Goal: Transaction & Acquisition: Purchase product/service

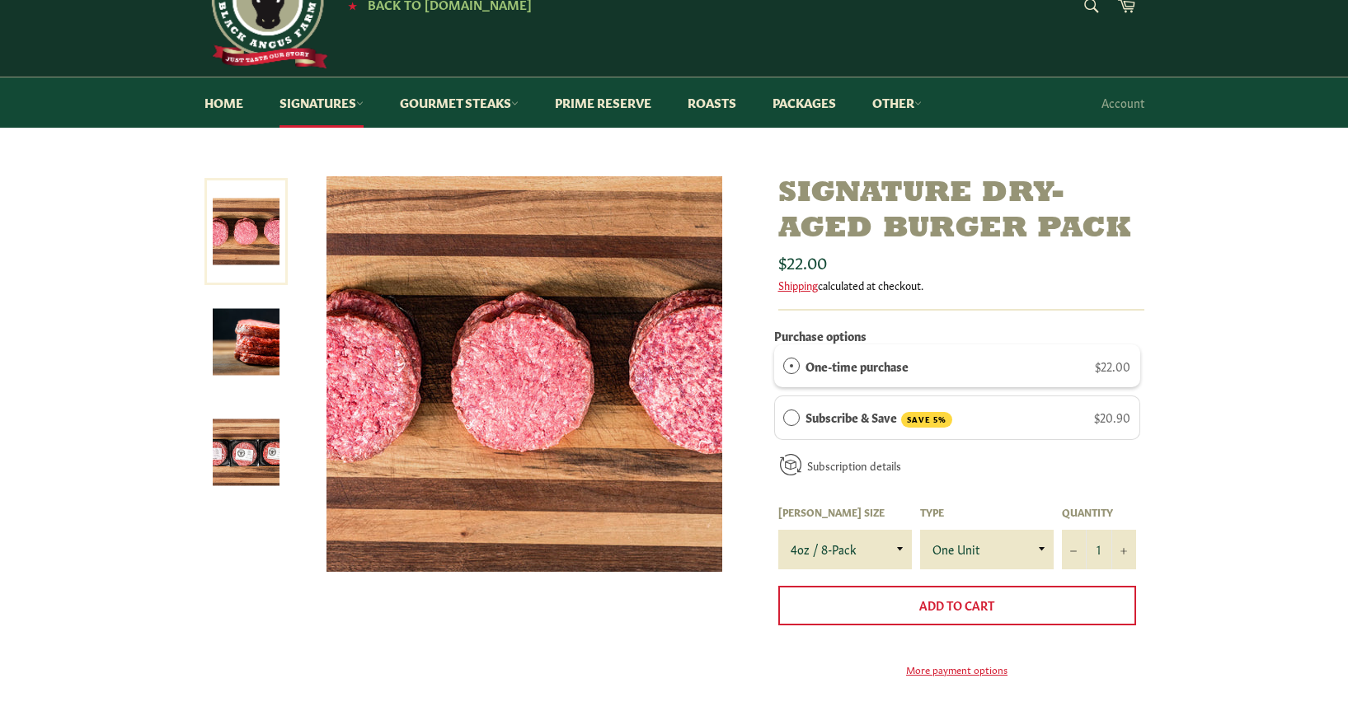
scroll to position [115, 0]
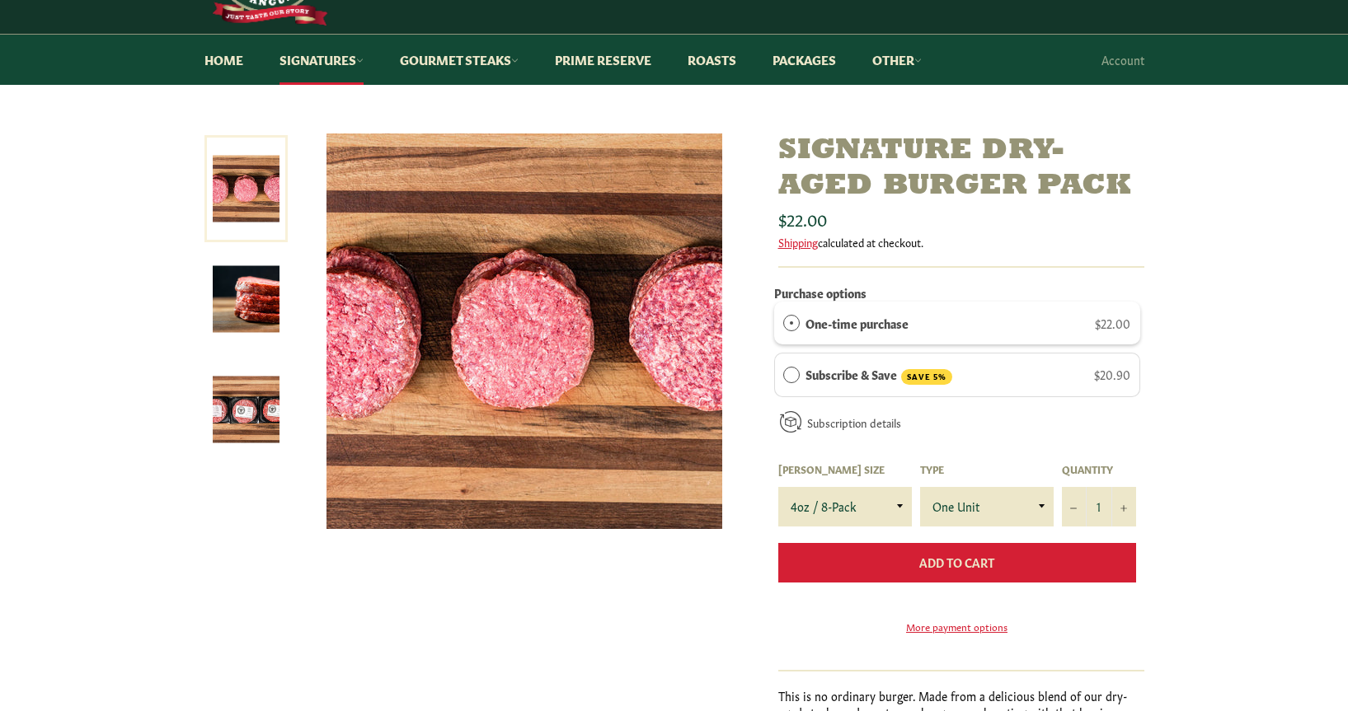
click at [971, 567] on span "Add to Cart" at bounding box center [956, 562] width 75 height 16
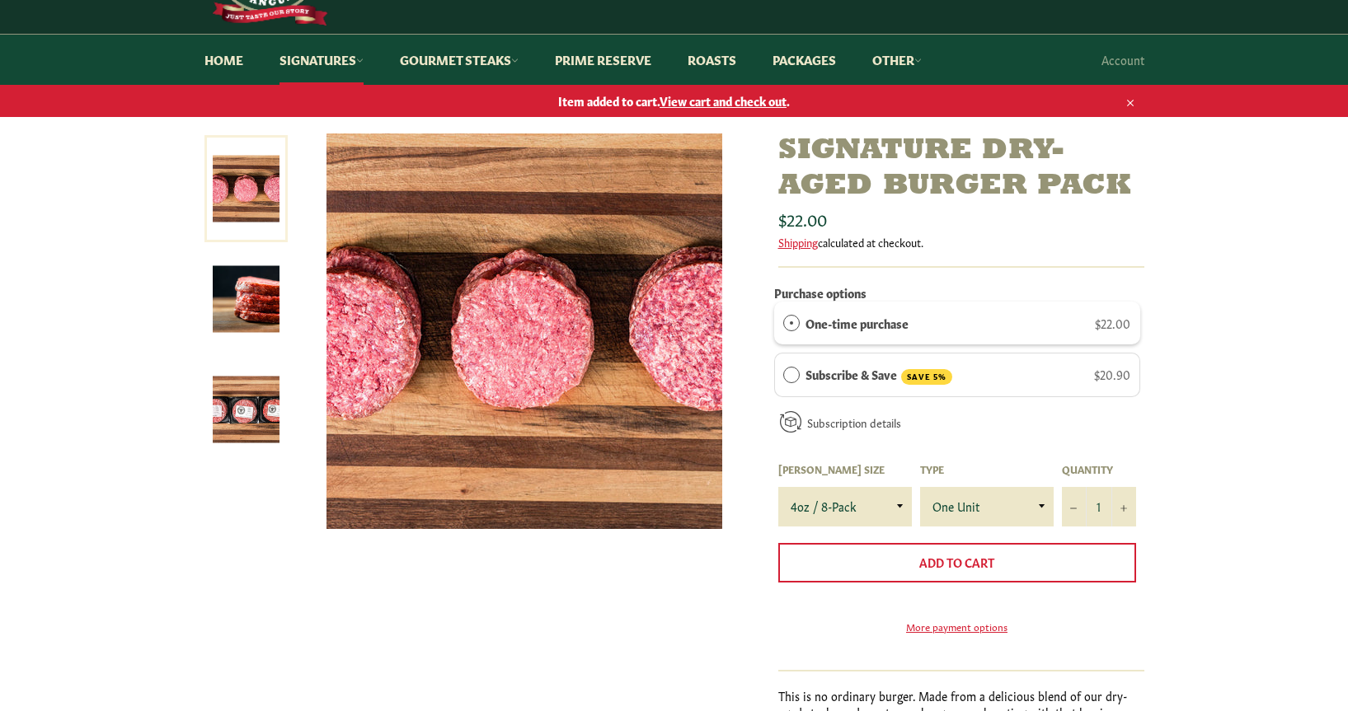
scroll to position [0, 0]
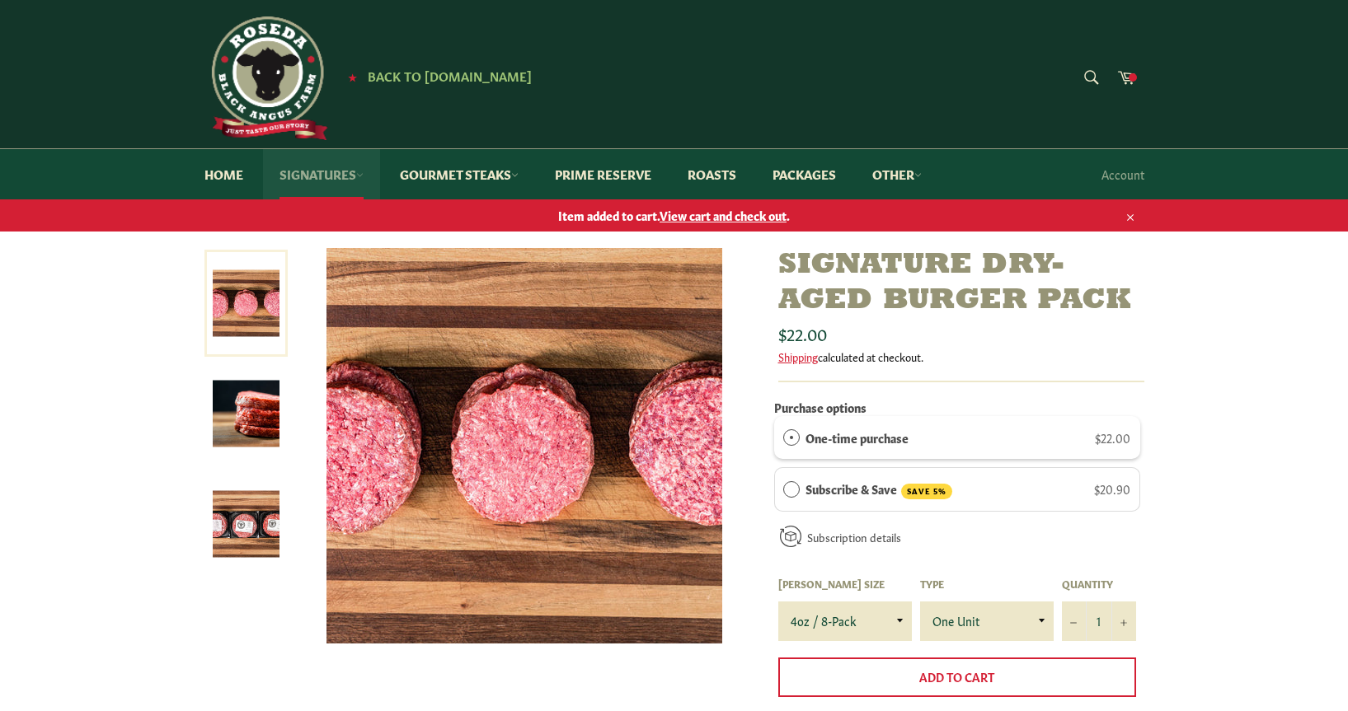
click at [332, 173] on link "Signatures" at bounding box center [321, 174] width 117 height 50
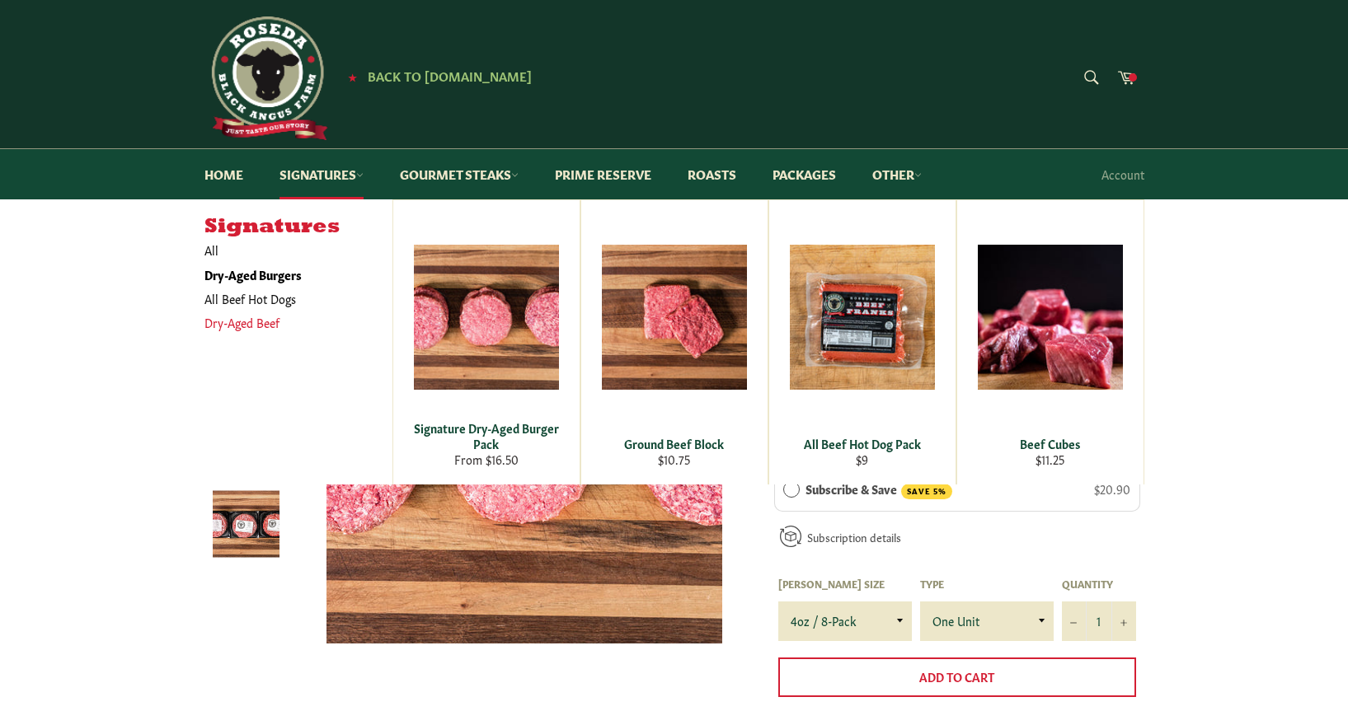
click at [265, 323] on link "Dry-Aged Beef" at bounding box center [286, 323] width 180 height 24
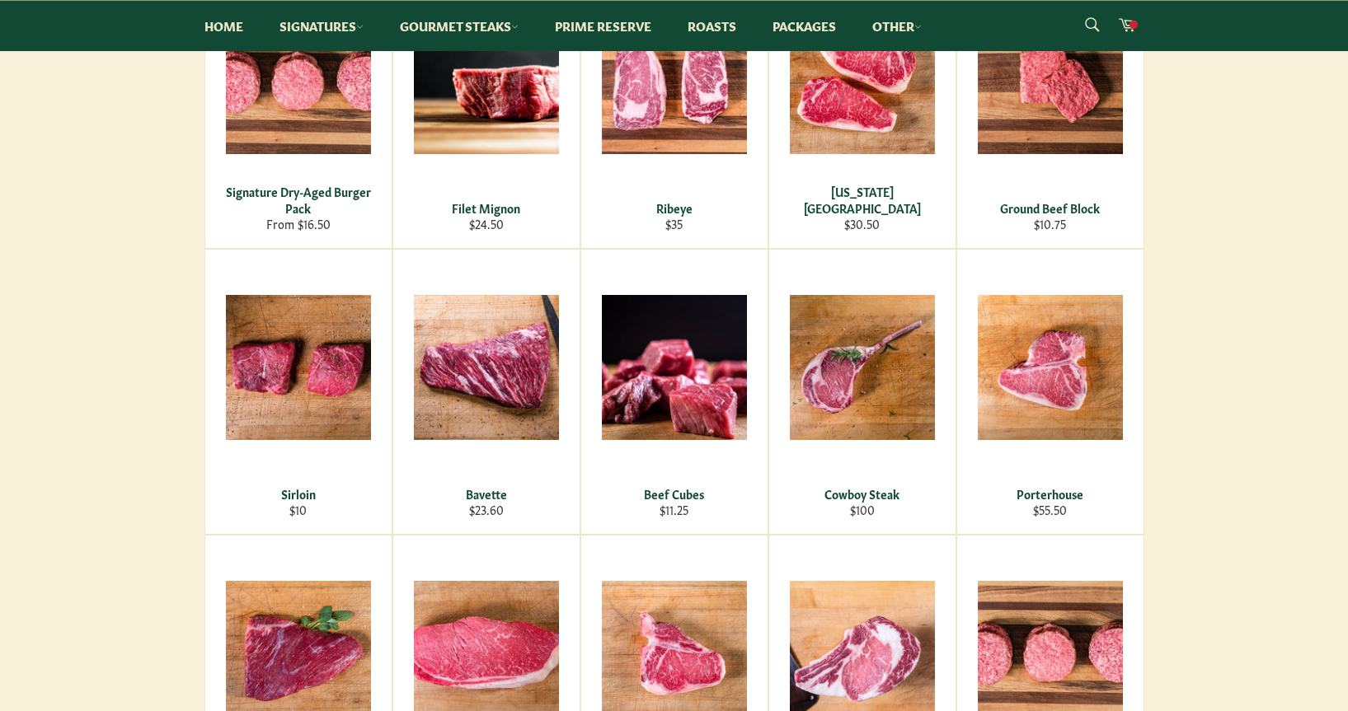
scroll to position [369, 0]
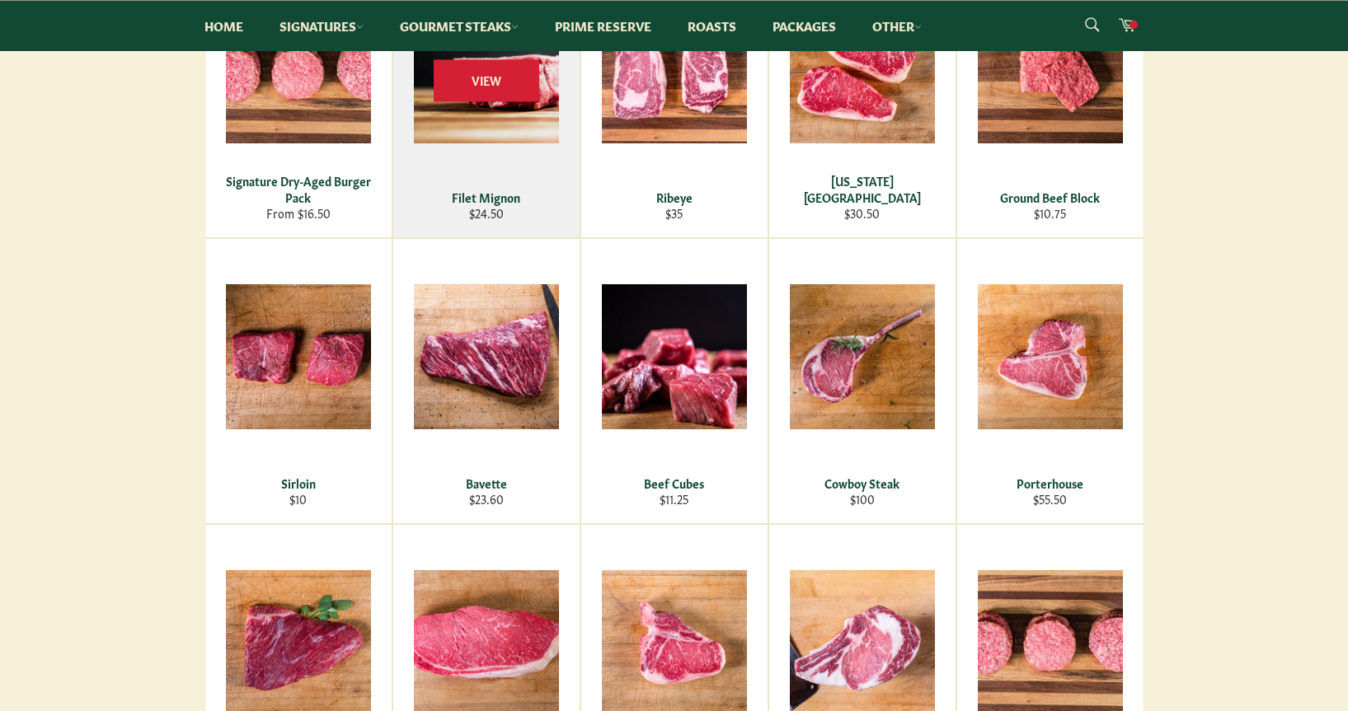
click at [494, 124] on div "View" at bounding box center [486, 95] width 186 height 284
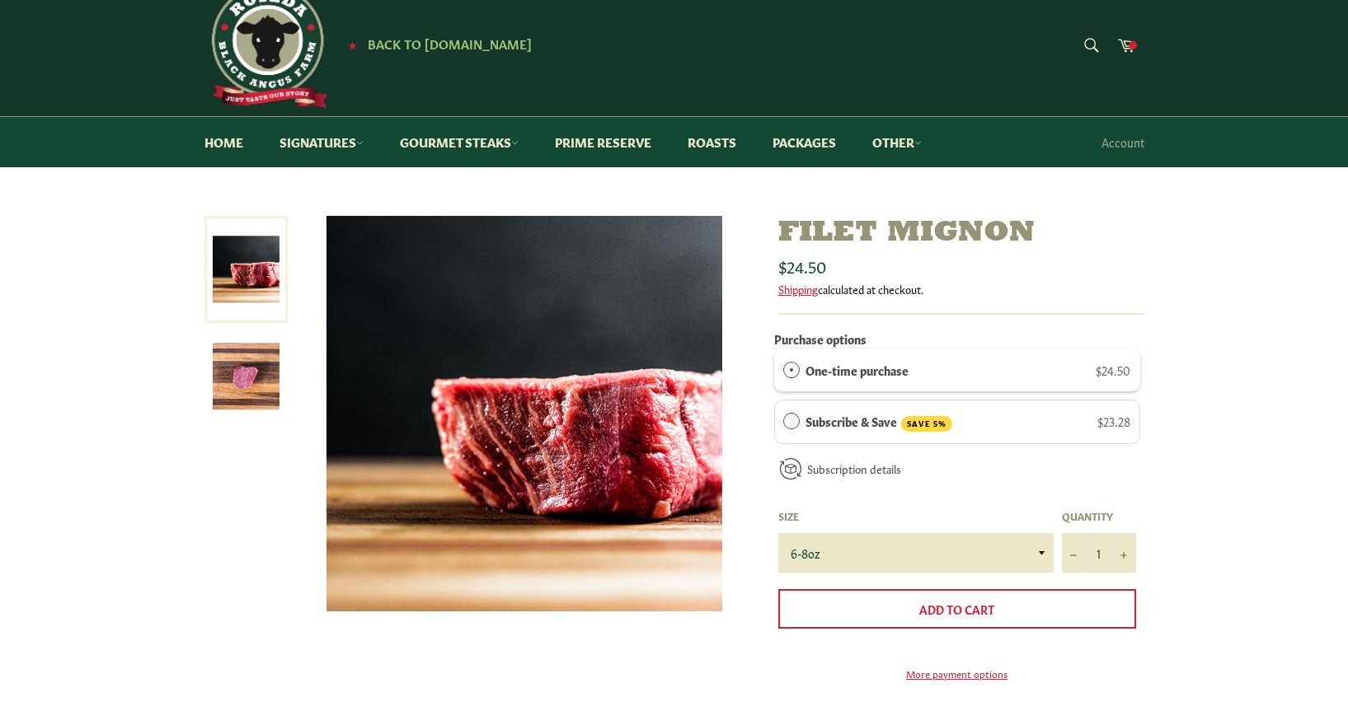
scroll to position [125, 0]
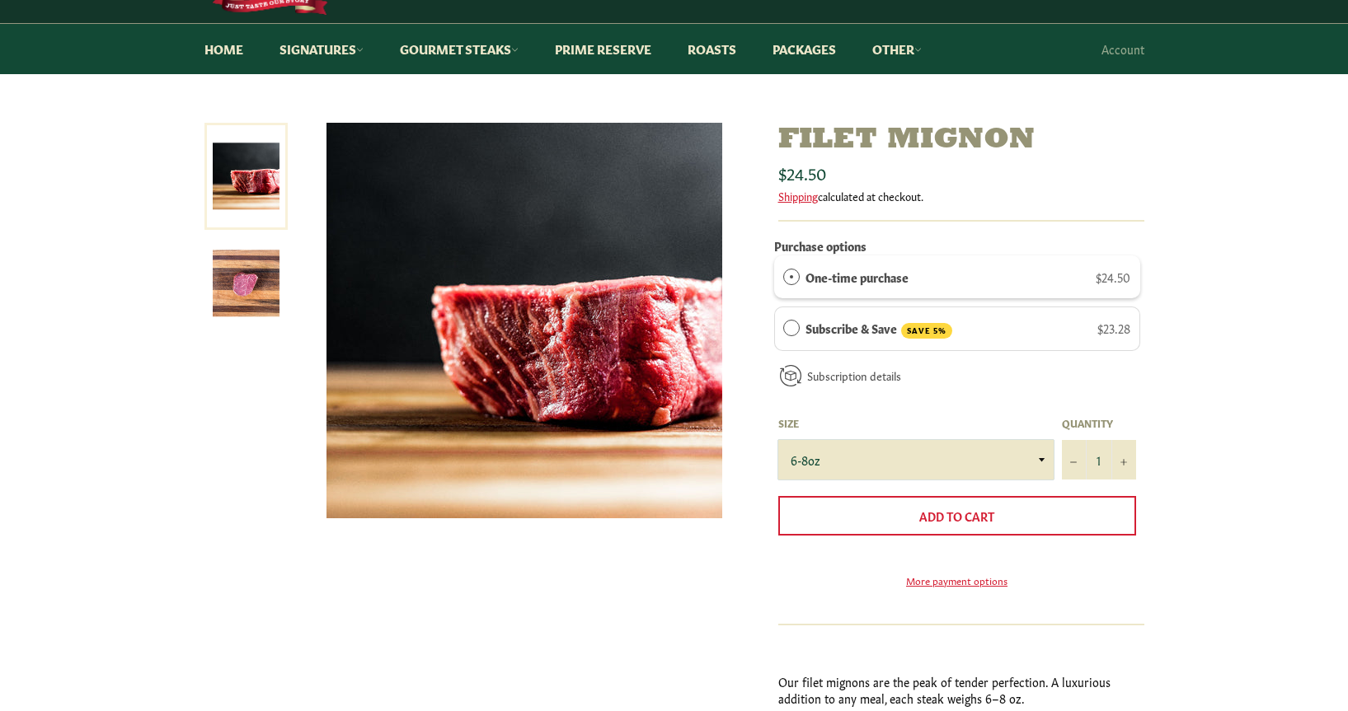
click at [1035, 449] on select "6-8oz" at bounding box center [915, 460] width 275 height 40
click at [1127, 458] on button "+" at bounding box center [1123, 460] width 25 height 40
type input "2"
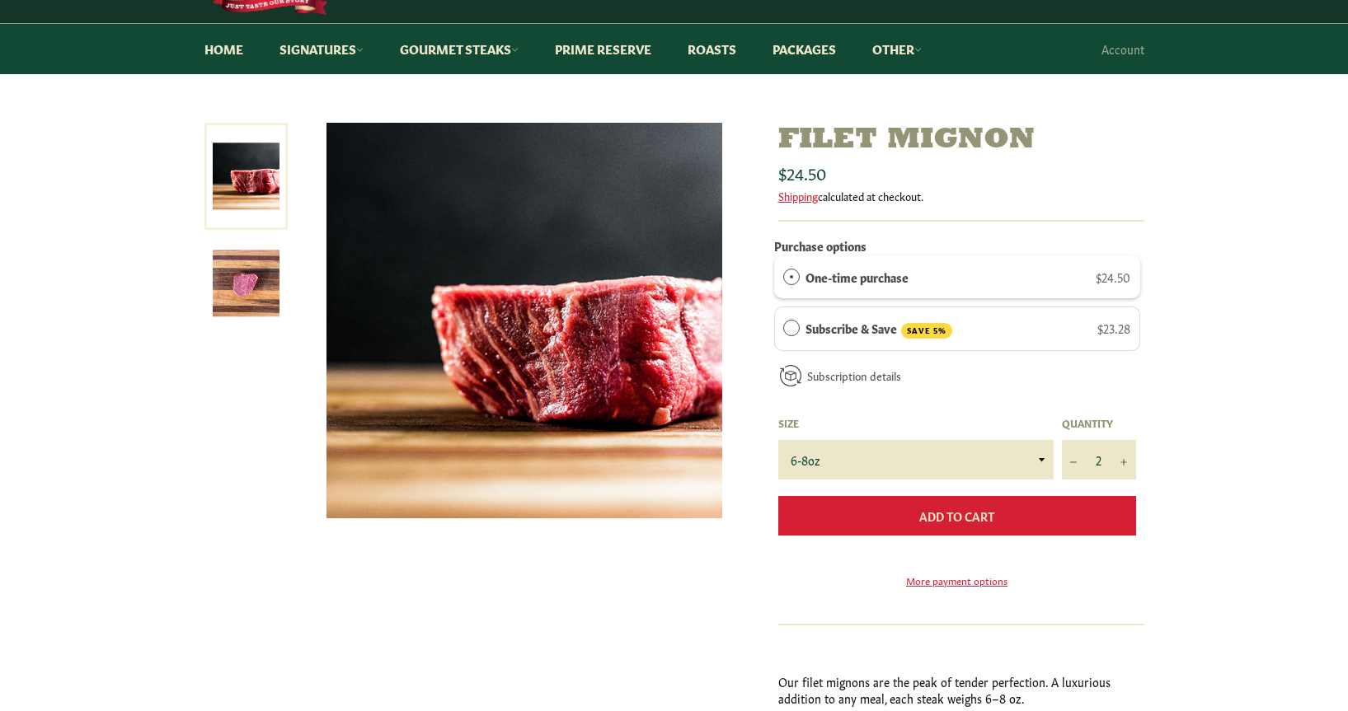
click at [1076, 513] on button "Add to Cart" at bounding box center [957, 516] width 358 height 40
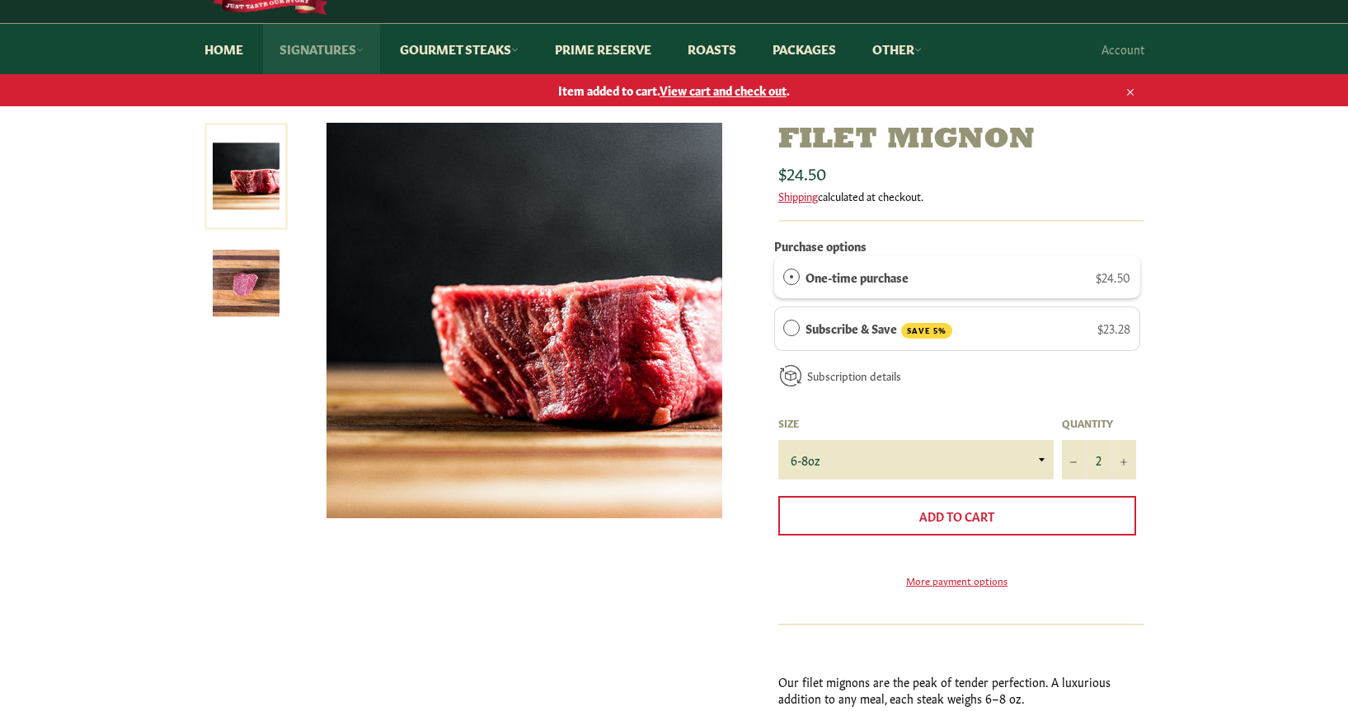
click at [331, 48] on link "Signatures" at bounding box center [321, 49] width 117 height 50
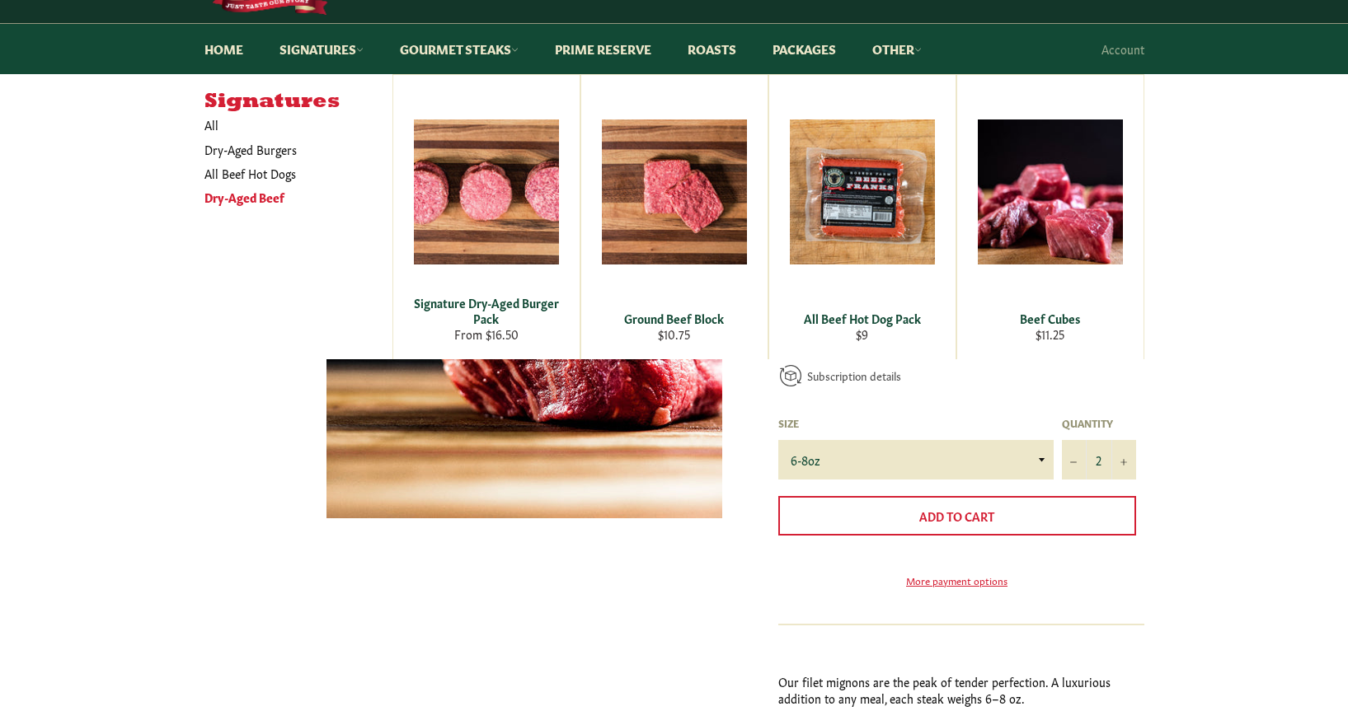
click at [280, 198] on link "Dry-Aged Beef" at bounding box center [286, 197] width 180 height 24
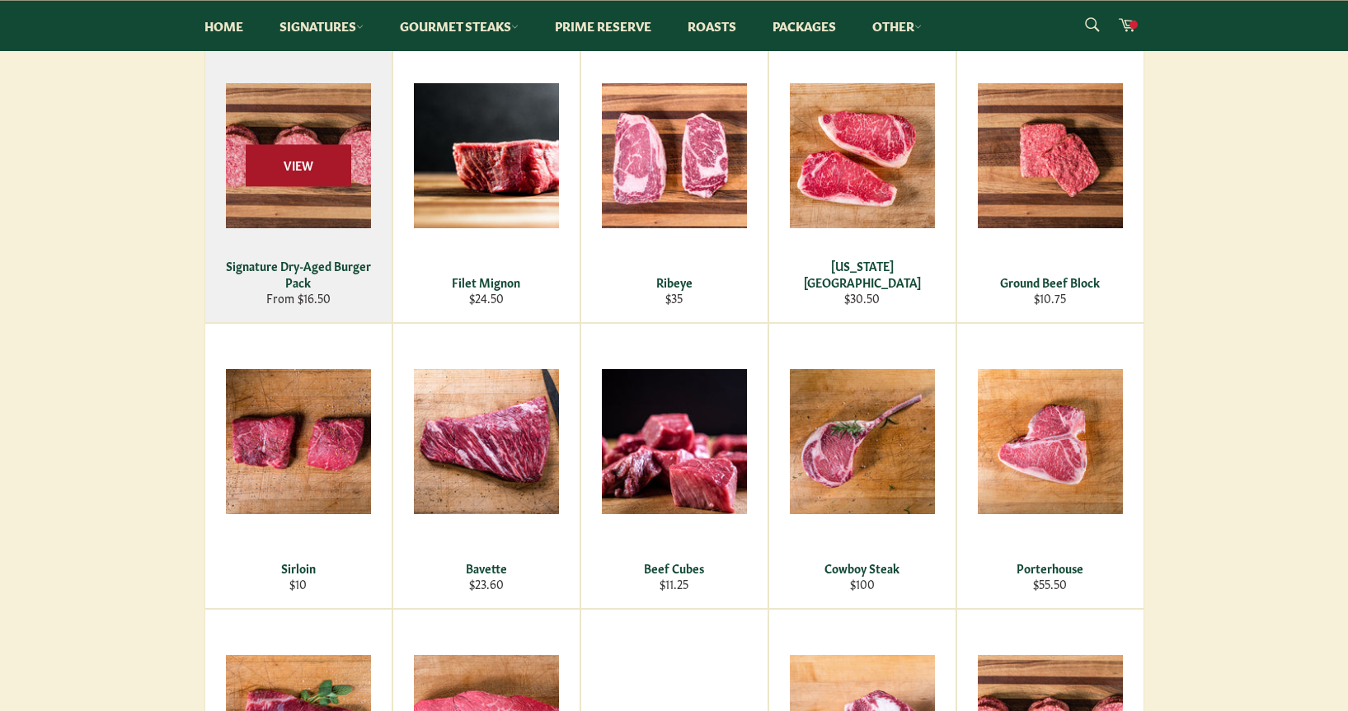
scroll to position [143, 0]
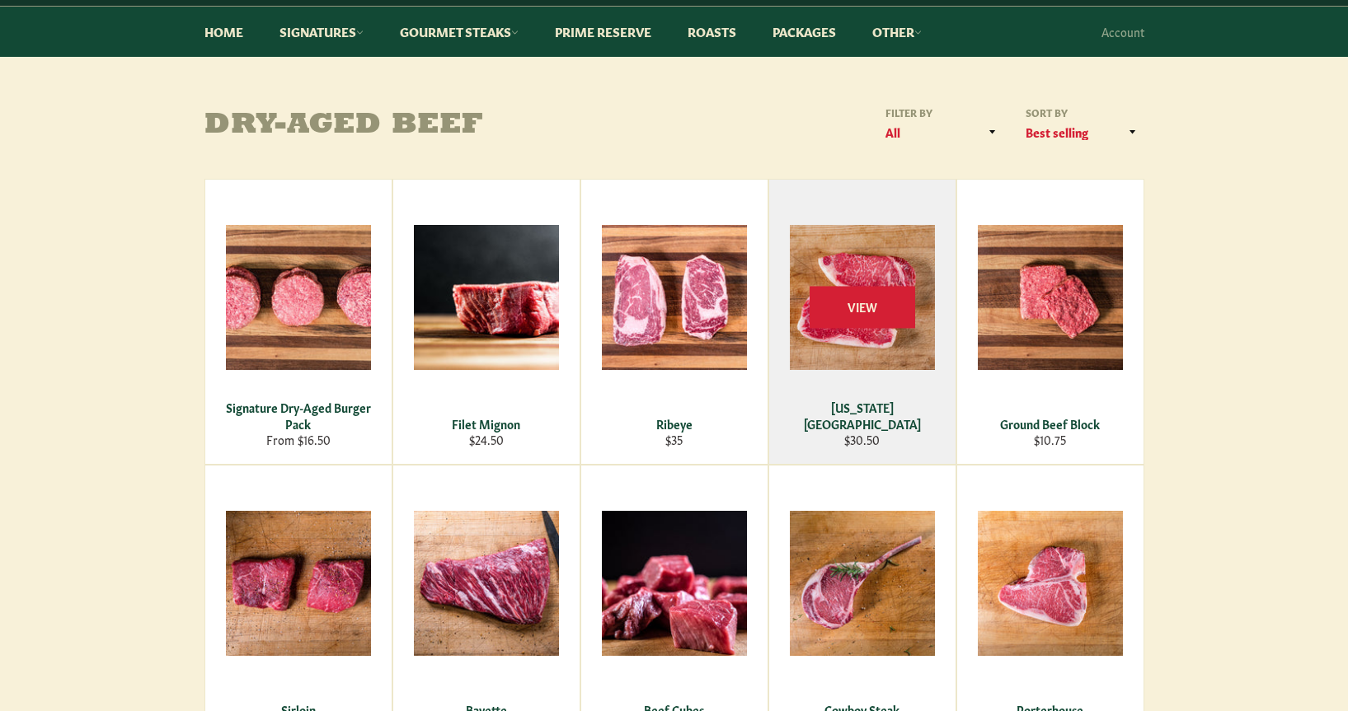
click at [818, 259] on div "View" at bounding box center [862, 322] width 186 height 284
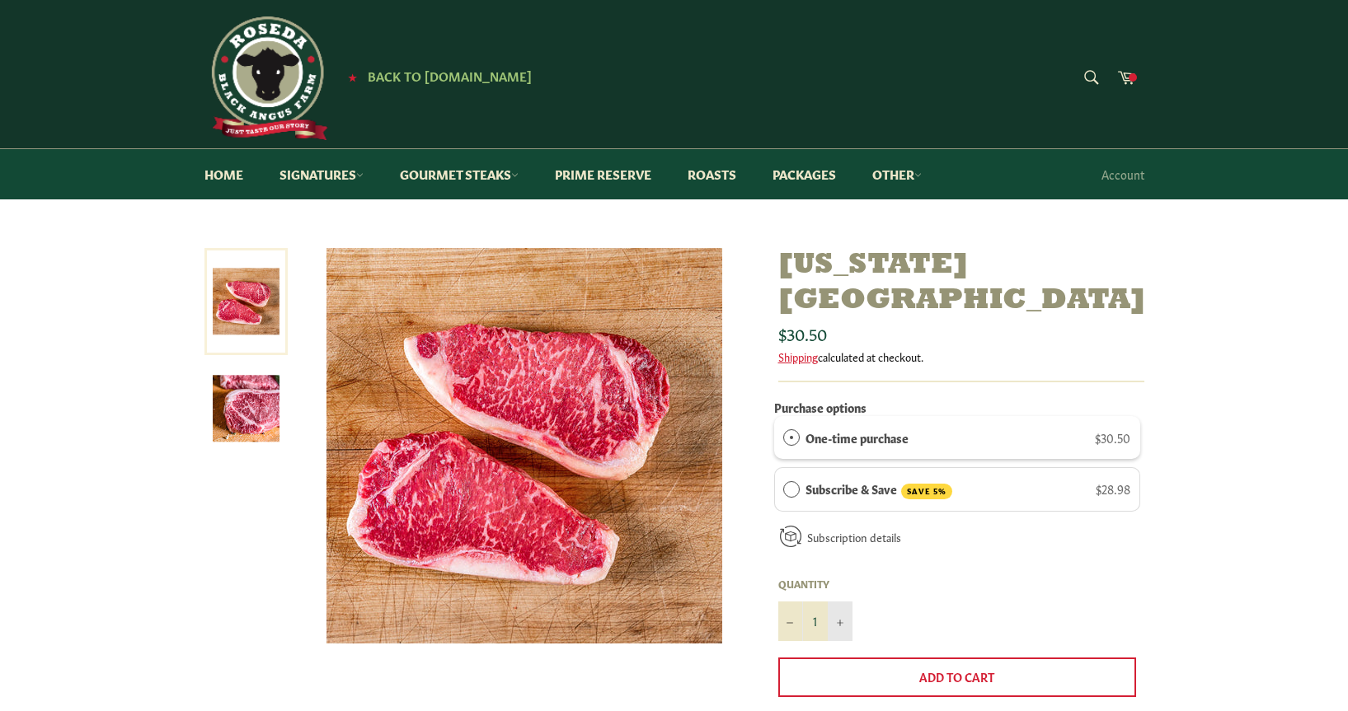
click at [830, 602] on button "+" at bounding box center [840, 622] width 25 height 40
type input "2"
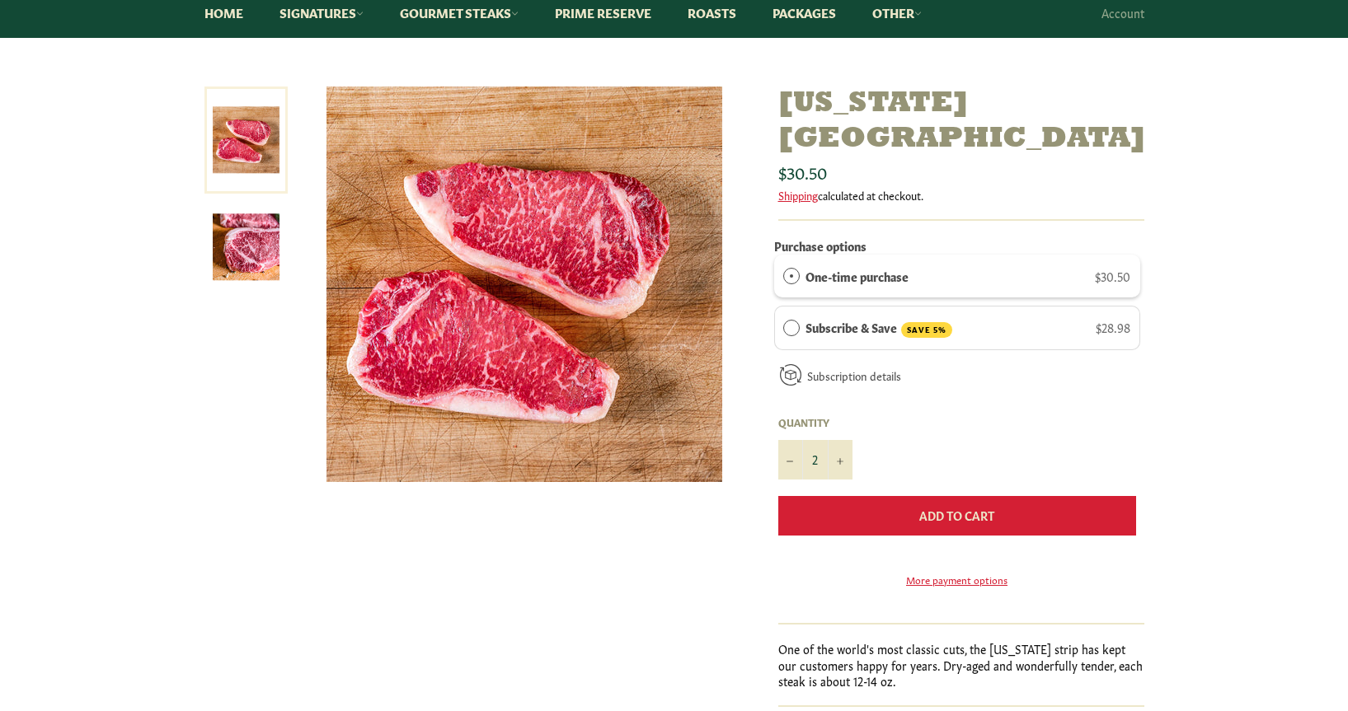
click at [1049, 496] on button "Add to Cart" at bounding box center [957, 516] width 358 height 40
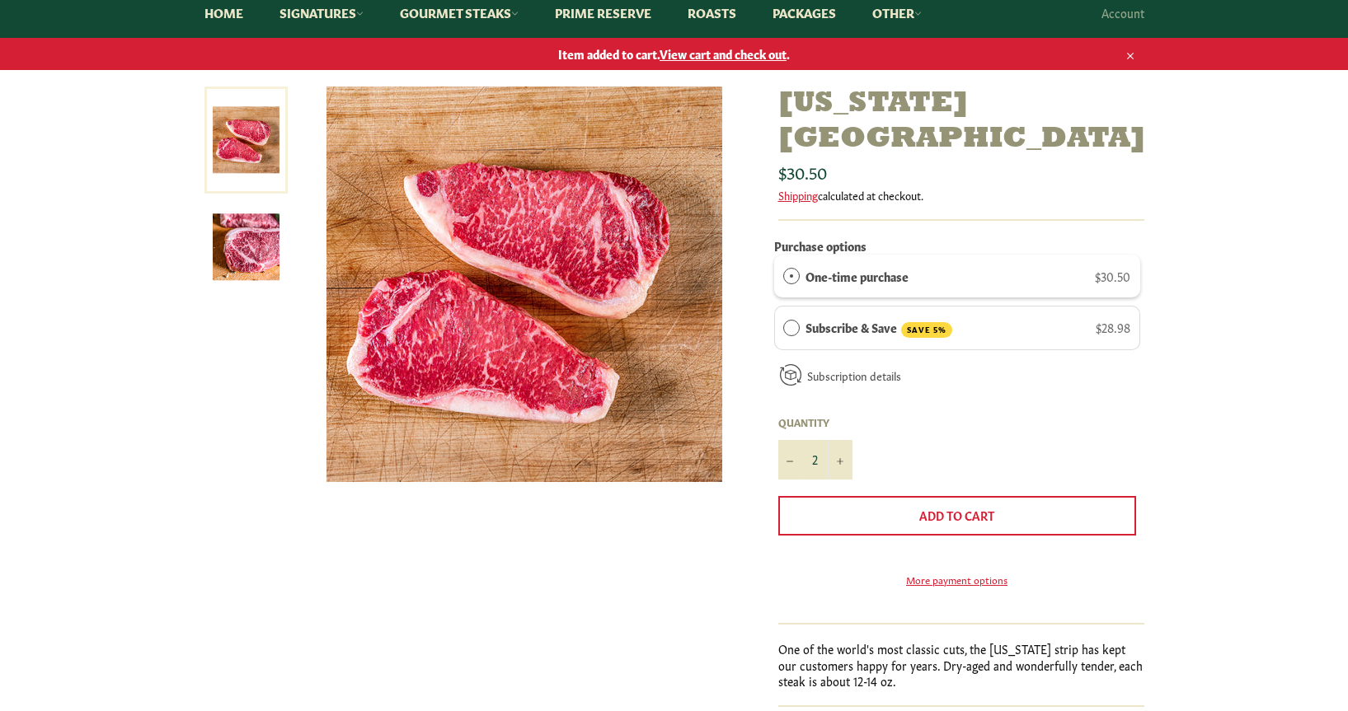
scroll to position [0, 0]
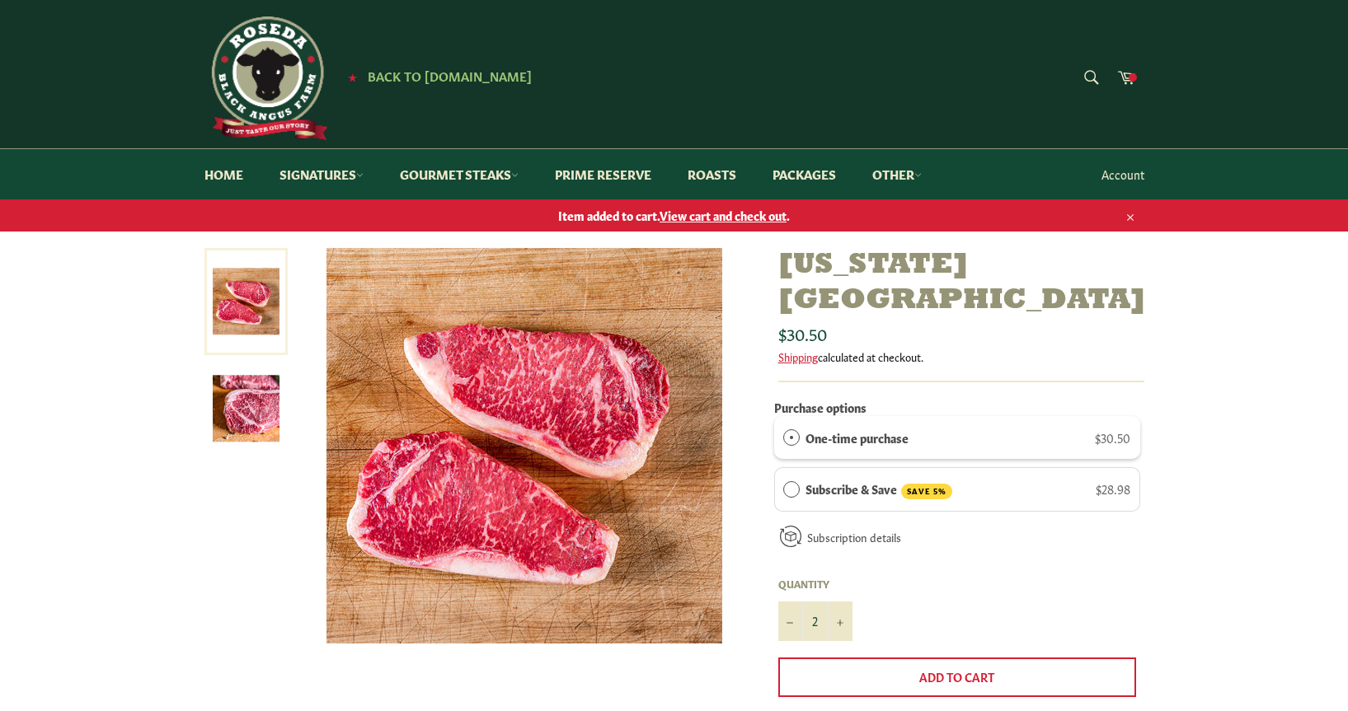
click at [1131, 173] on link "Account" at bounding box center [1122, 174] width 59 height 49
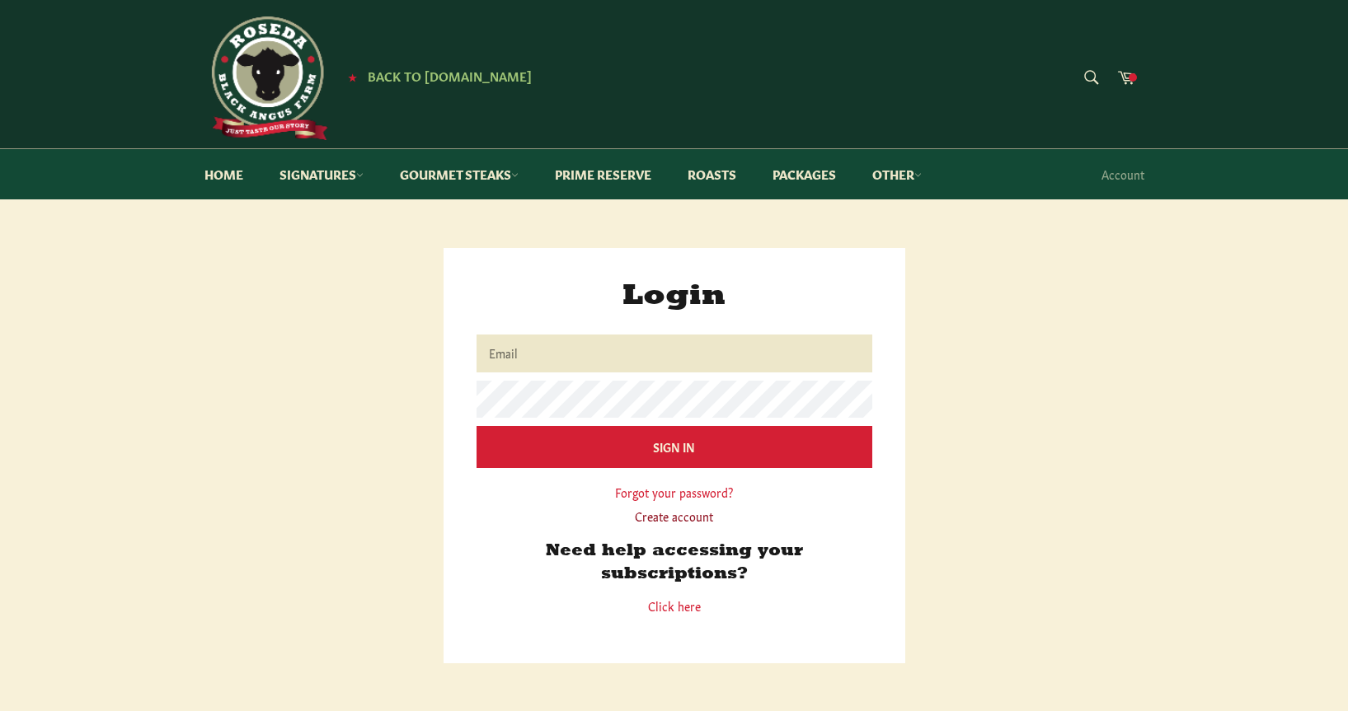
click at [693, 517] on link "Create account" at bounding box center [674, 516] width 78 height 16
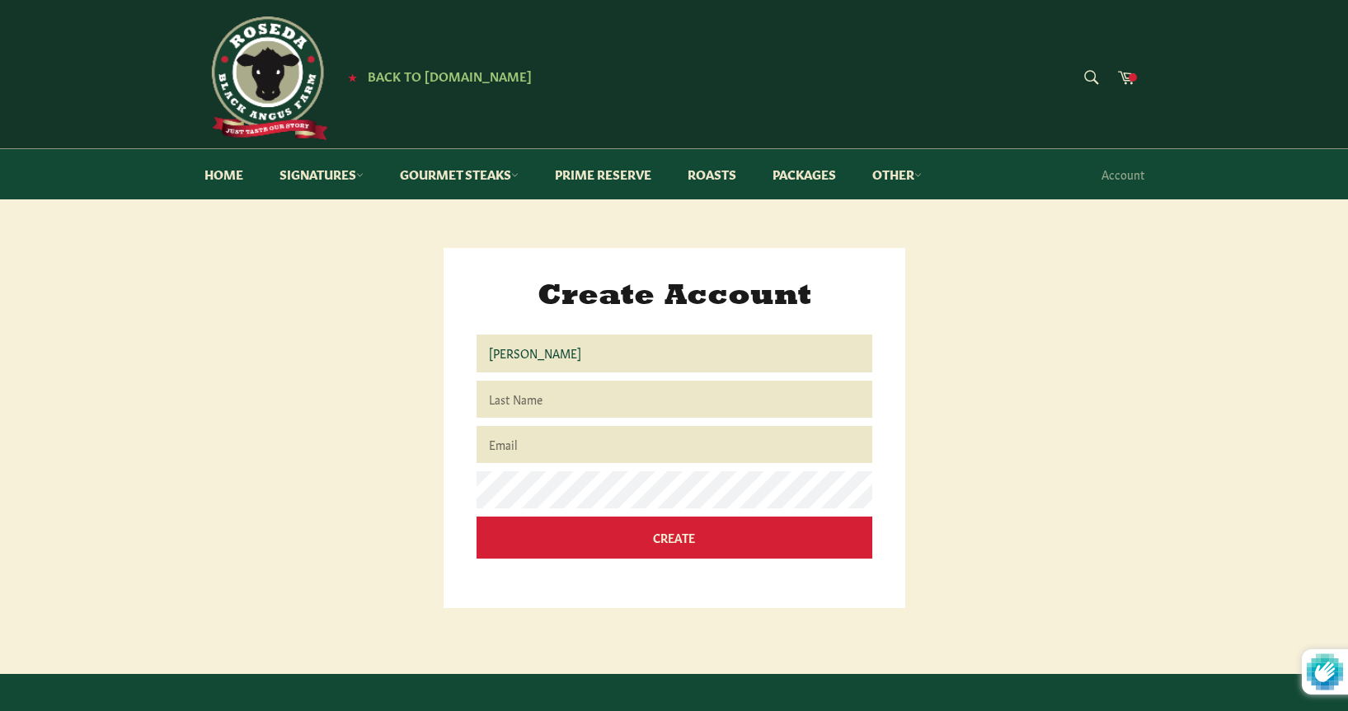
type input "Jae"
type input "Jang"
type input "j"
type input "[EMAIL_ADDRESS][DOMAIN_NAME]"
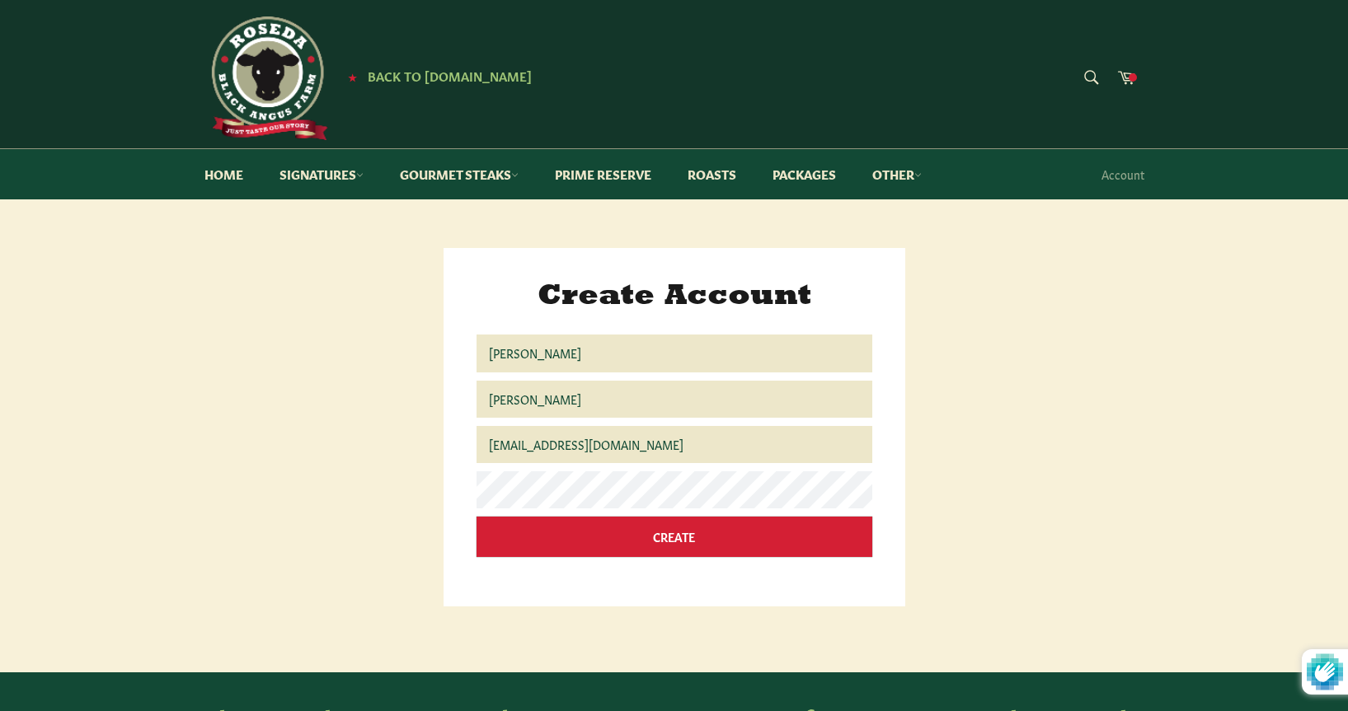
click at [770, 543] on input "Create" at bounding box center [675, 537] width 396 height 40
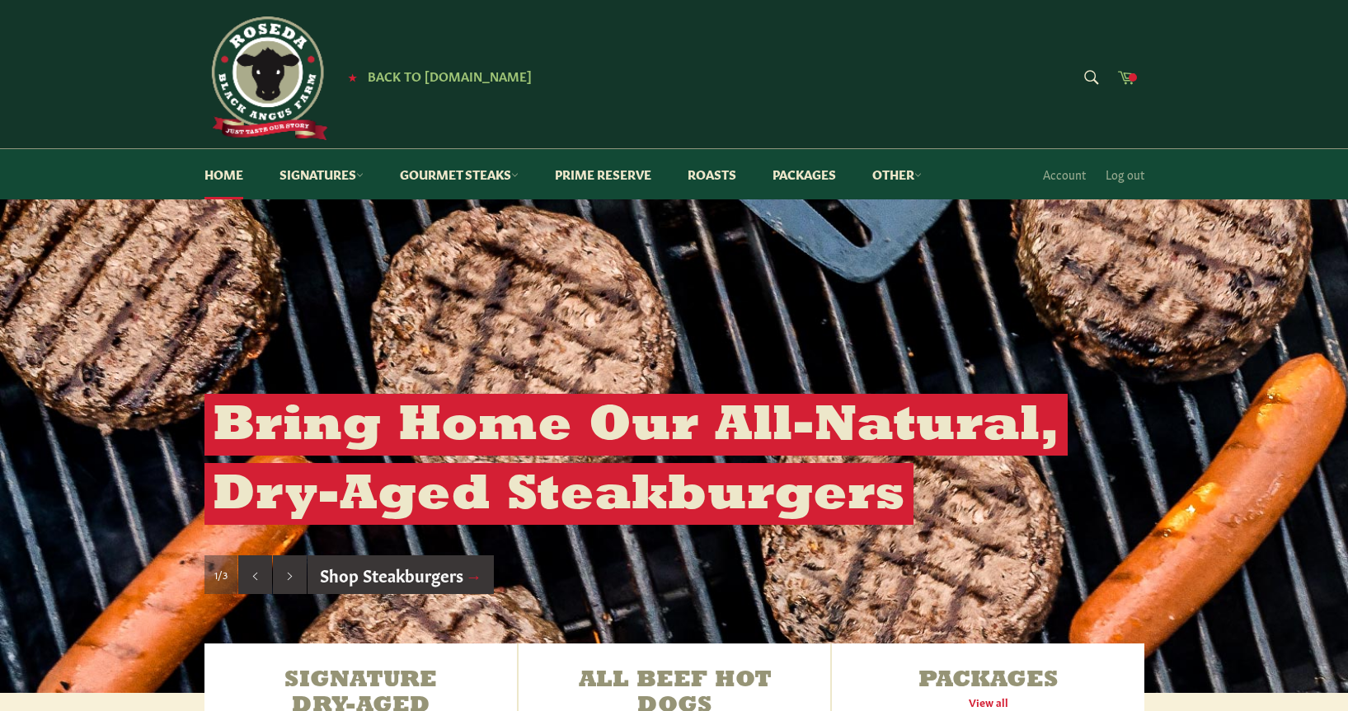
click at [1128, 76] on icon at bounding box center [1126, 77] width 18 height 18
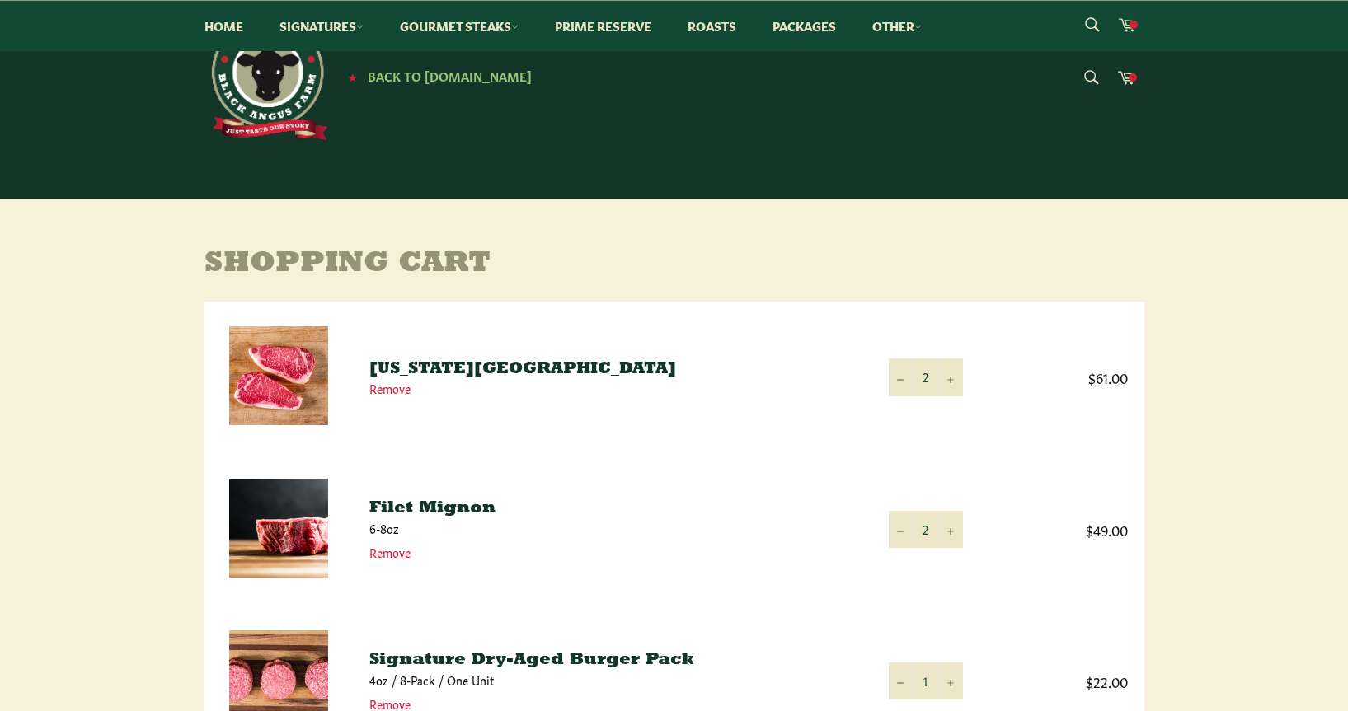
scroll to position [458, 0]
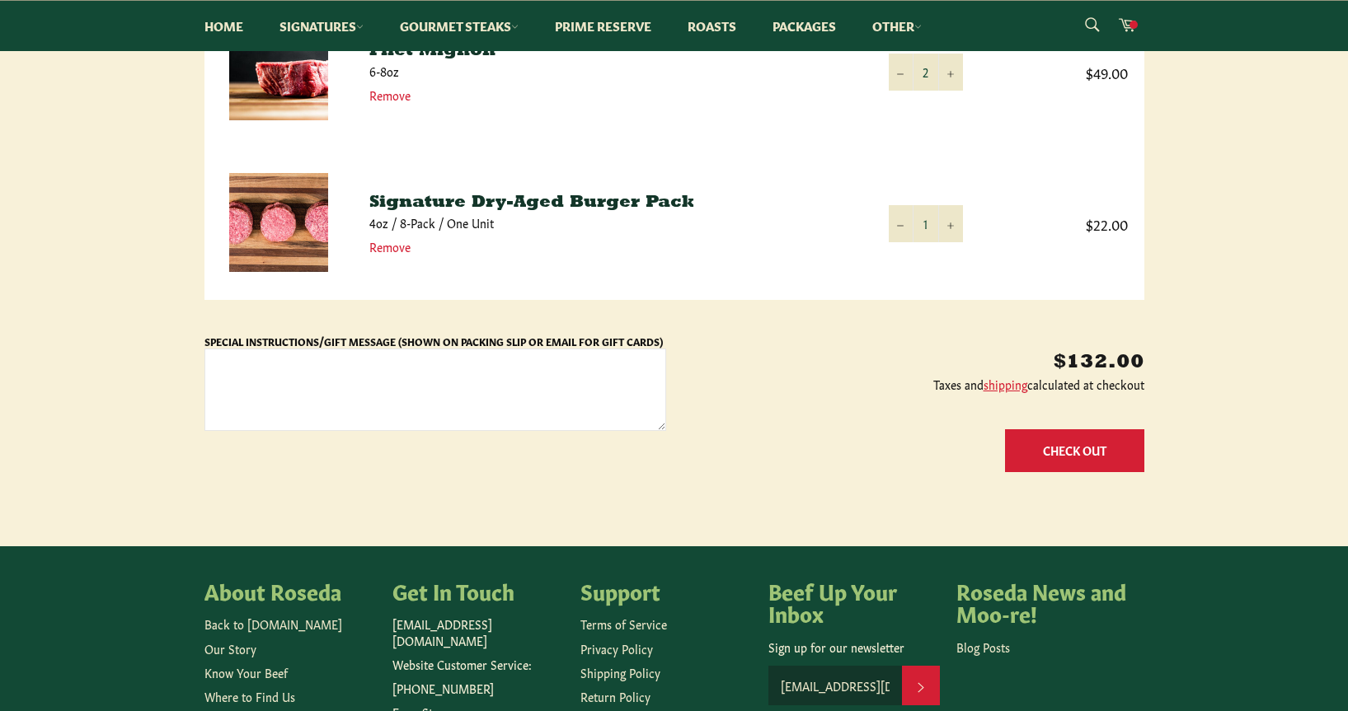
click at [1098, 465] on button "Check Out" at bounding box center [1074, 451] width 139 height 42
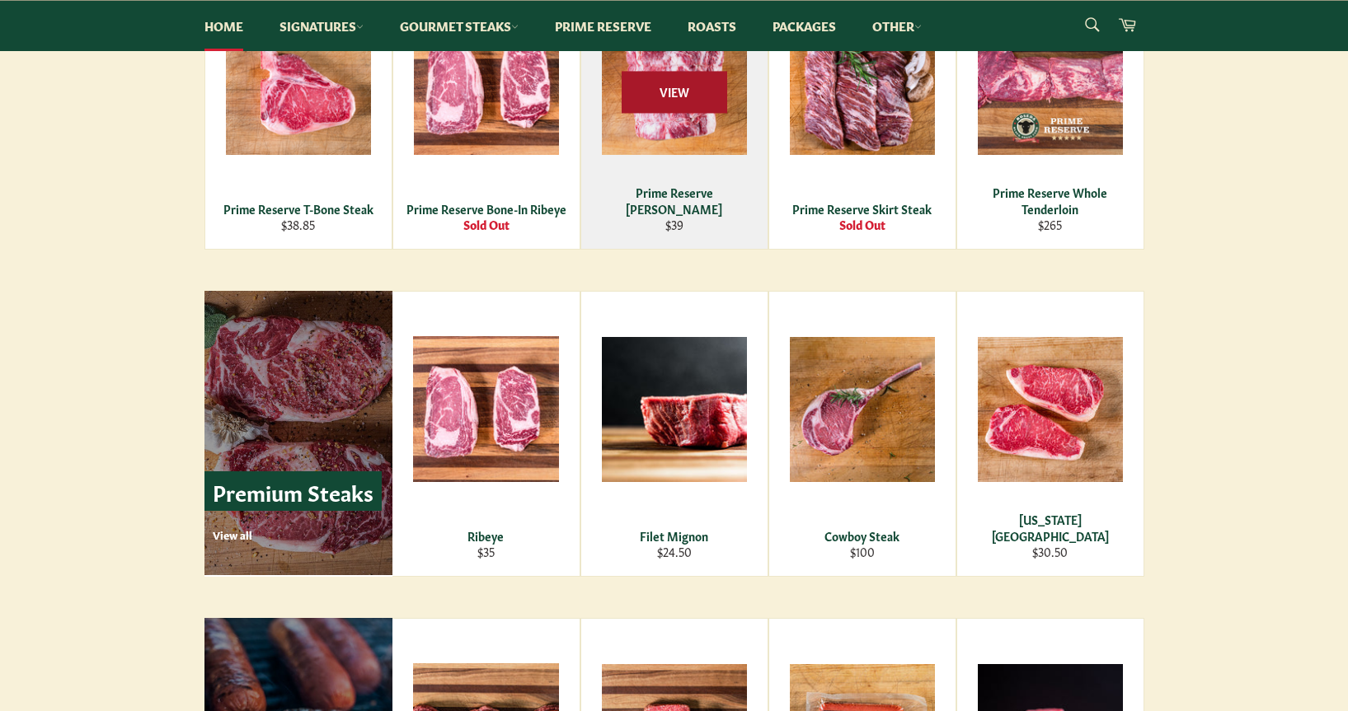
scroll to position [1580, 0]
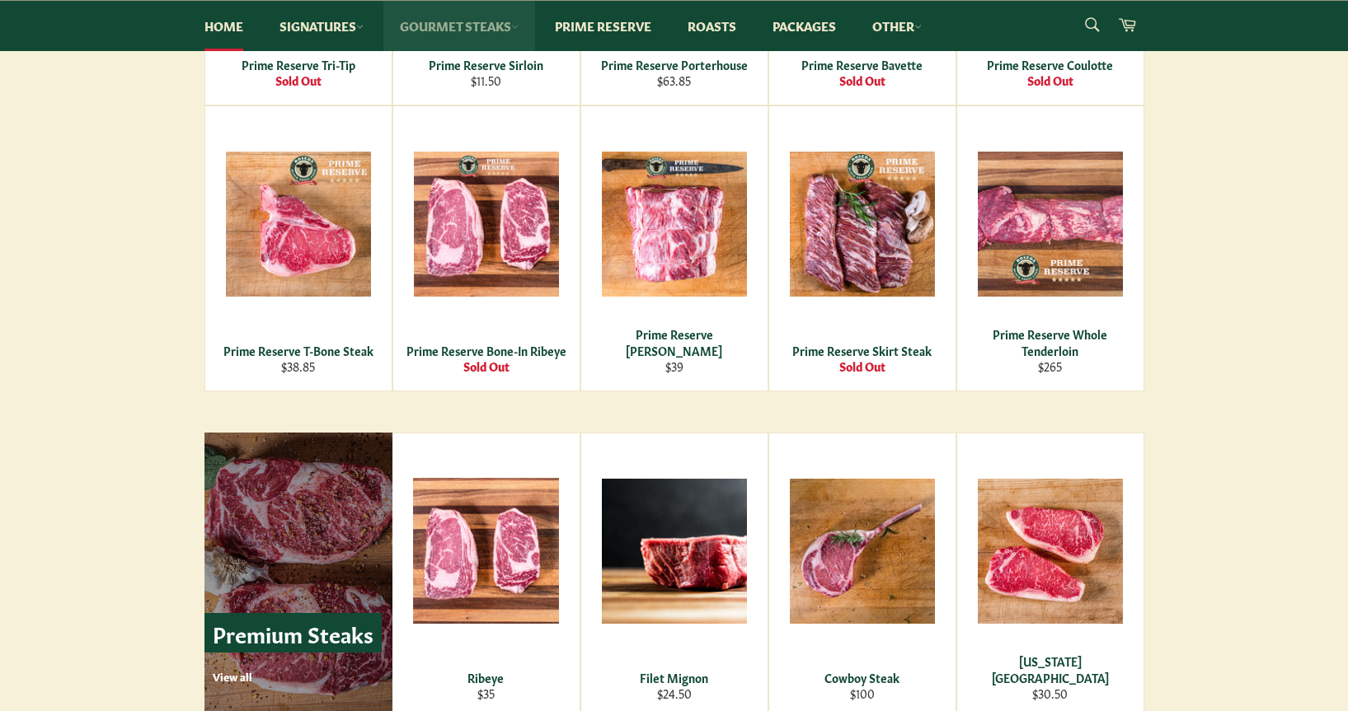
click at [474, 31] on link "Gourmet Steaks" at bounding box center [459, 26] width 152 height 50
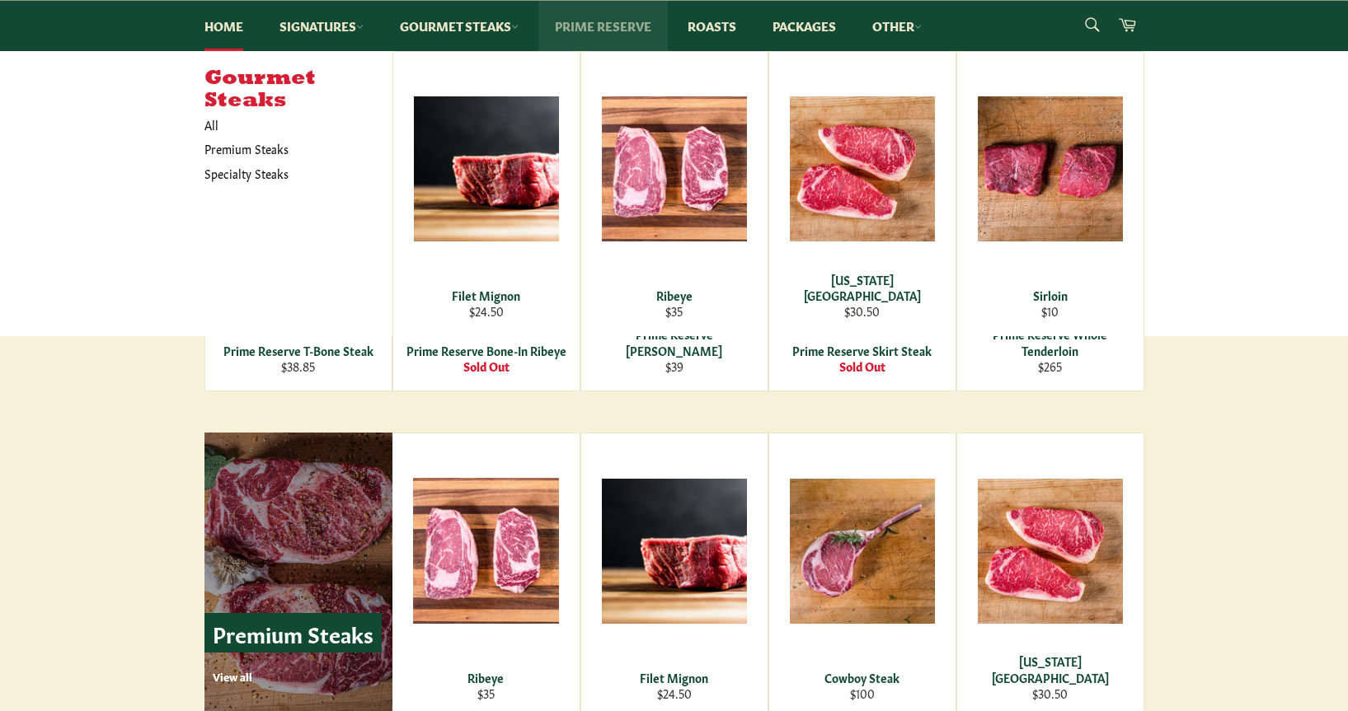
click at [631, 29] on link "Prime Reserve" at bounding box center [602, 26] width 129 height 50
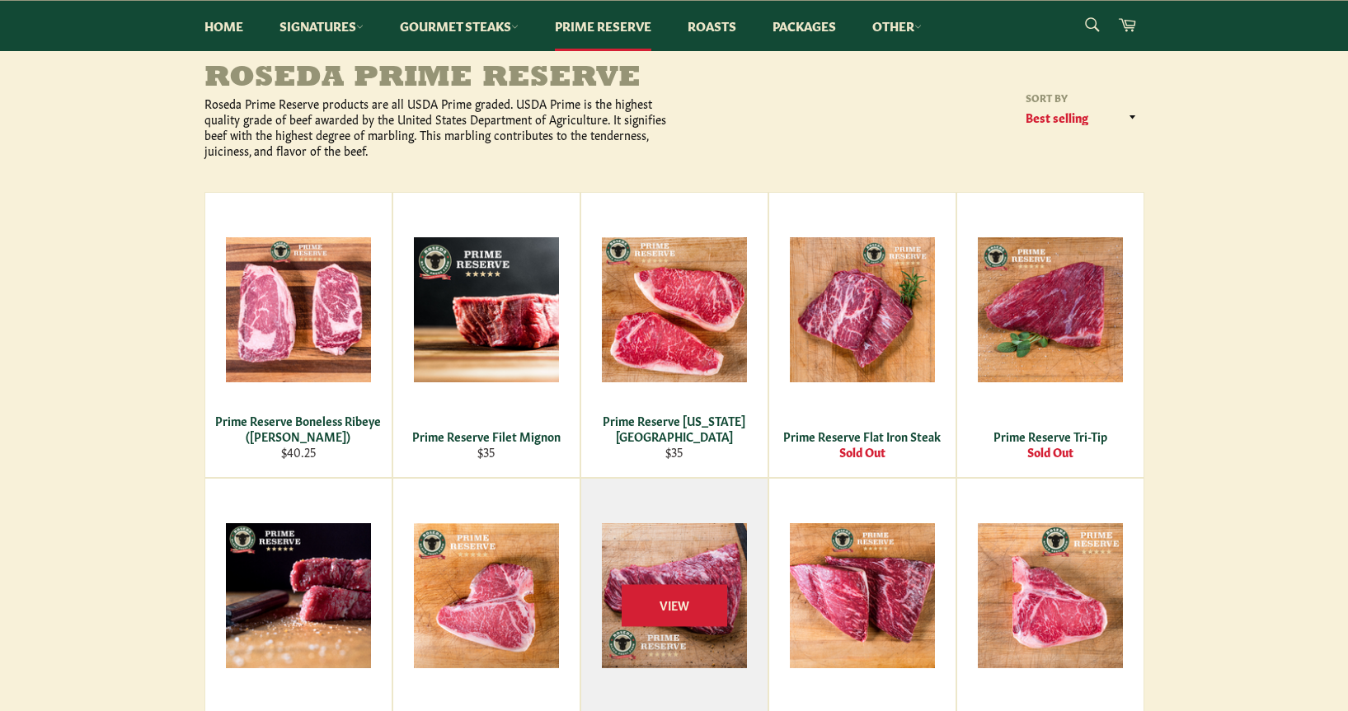
scroll to position [101, 0]
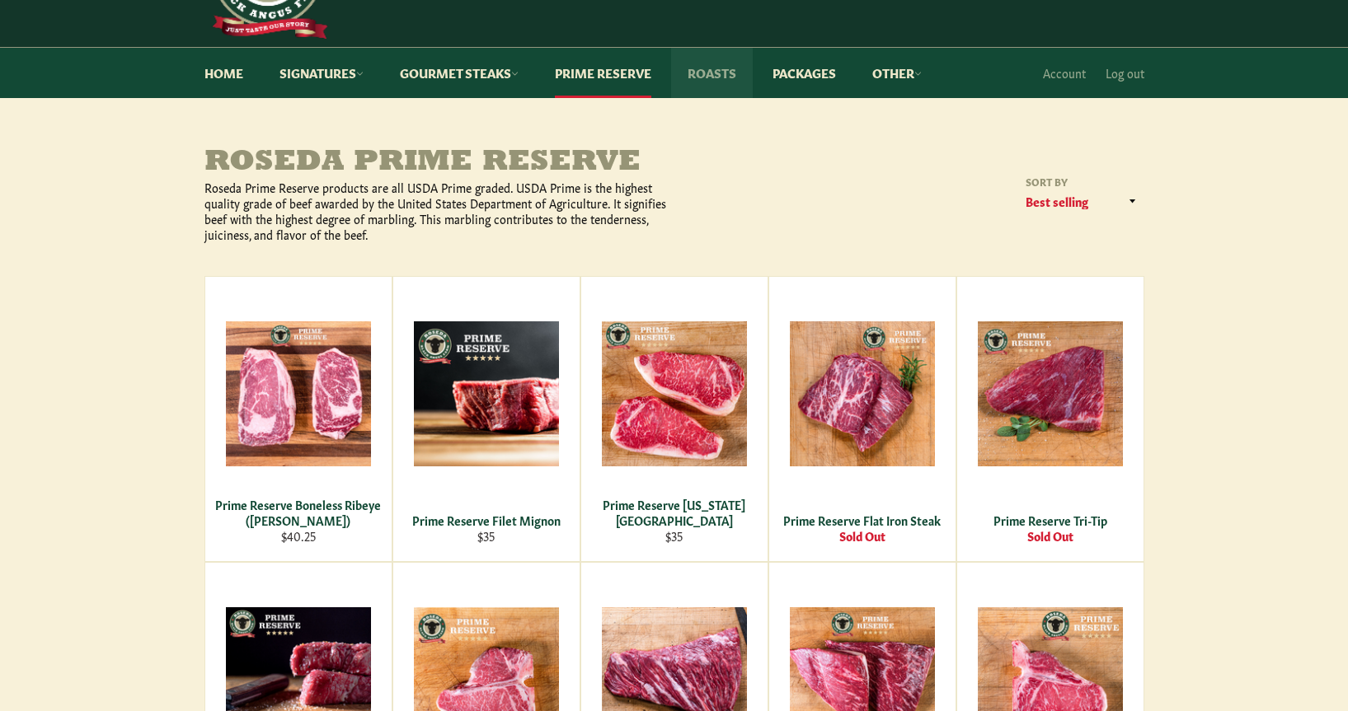
click at [710, 70] on link "Roasts" at bounding box center [712, 73] width 82 height 50
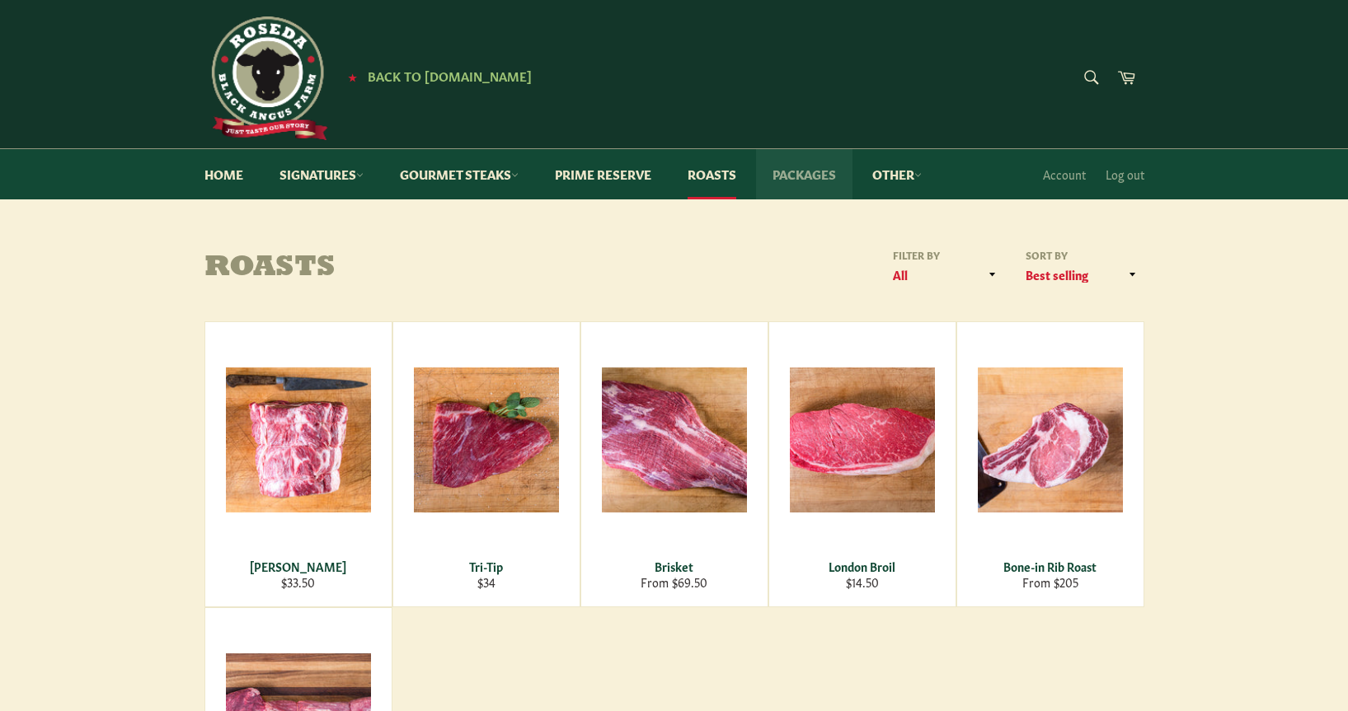
click at [833, 176] on link "Packages" at bounding box center [804, 174] width 96 height 50
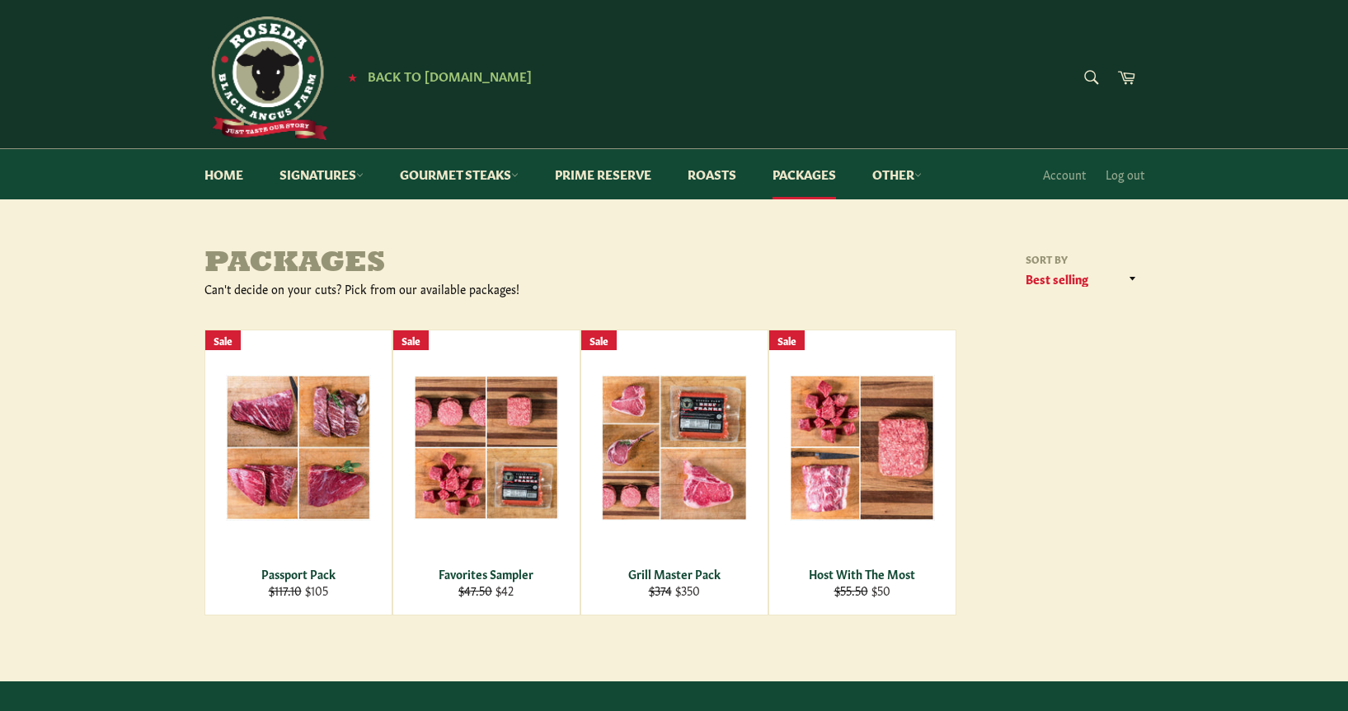
click at [250, 88] on img at bounding box center [266, 78] width 124 height 124
